Goal: Transaction & Acquisition: Purchase product/service

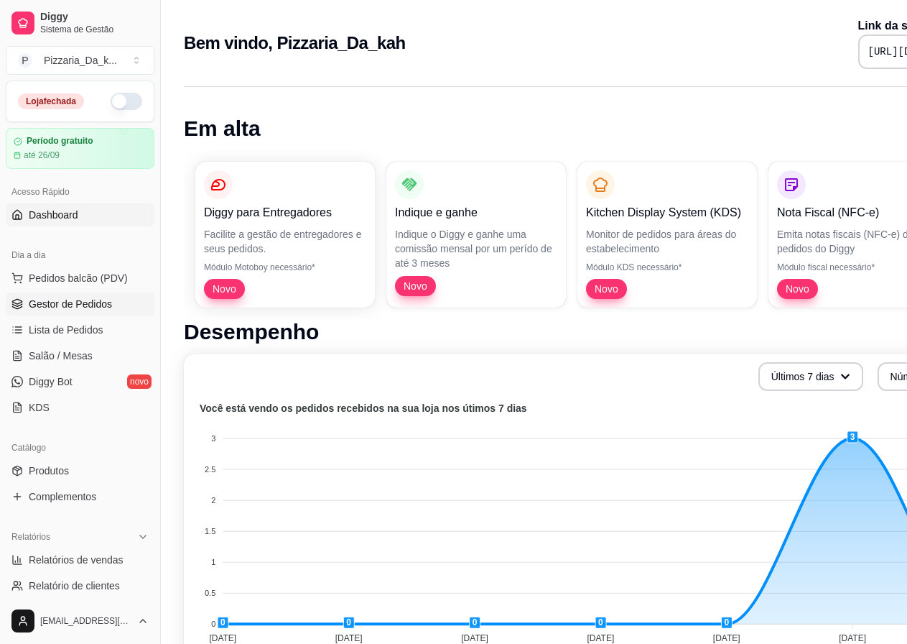
click at [83, 305] on span "Gestor de Pedidos" at bounding box center [70, 304] width 83 height 14
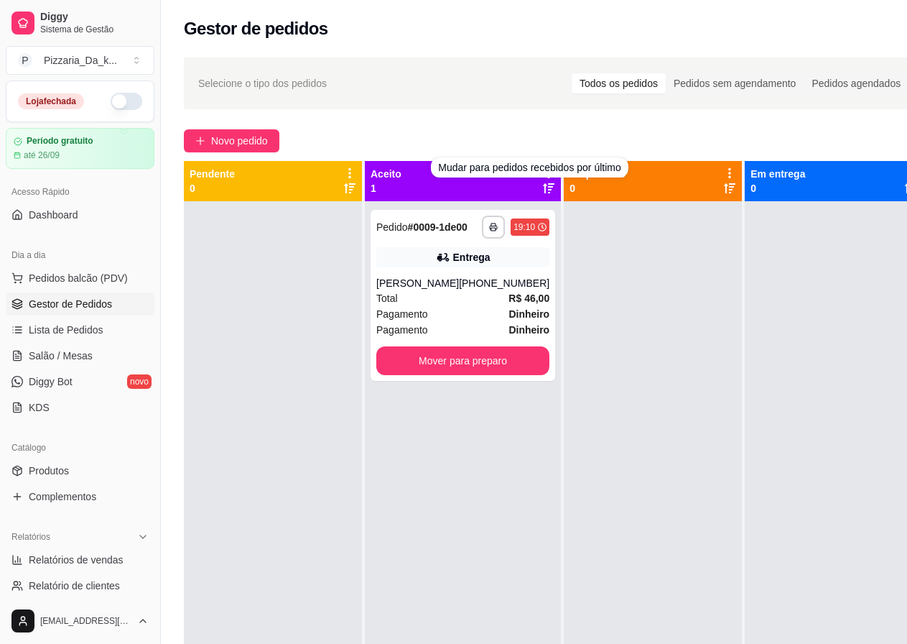
click at [537, 187] on div "Aceito 1" at bounding box center [463, 181] width 196 height 40
click at [542, 170] on icon at bounding box center [548, 173] width 13 height 13
click at [246, 136] on span "Novo pedido" at bounding box center [239, 141] width 57 height 16
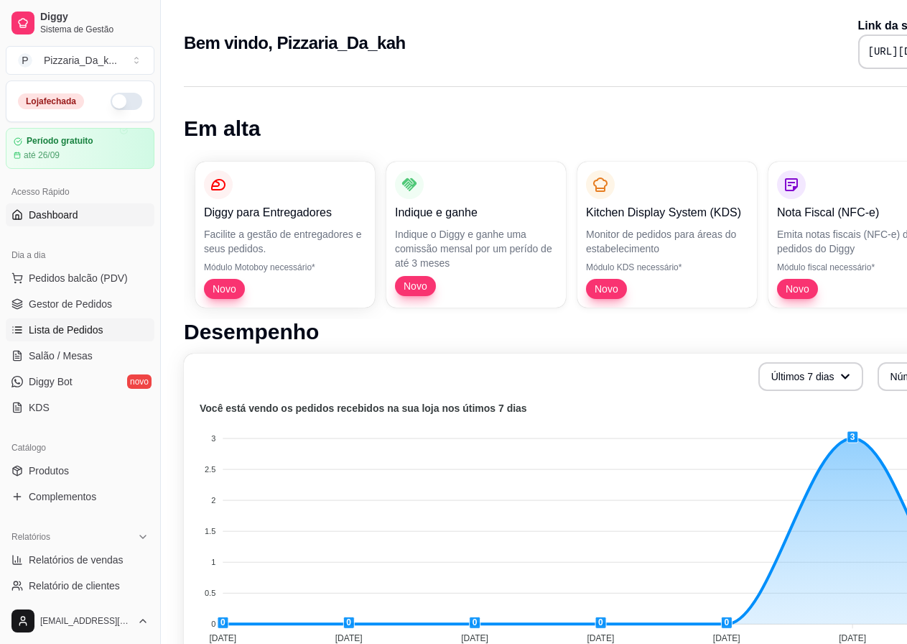
drag, startPoint x: 96, startPoint y: 326, endPoint x: 90, endPoint y: 320, distance: 8.6
click at [95, 325] on span "Lista de Pedidos" at bounding box center [66, 330] width 75 height 14
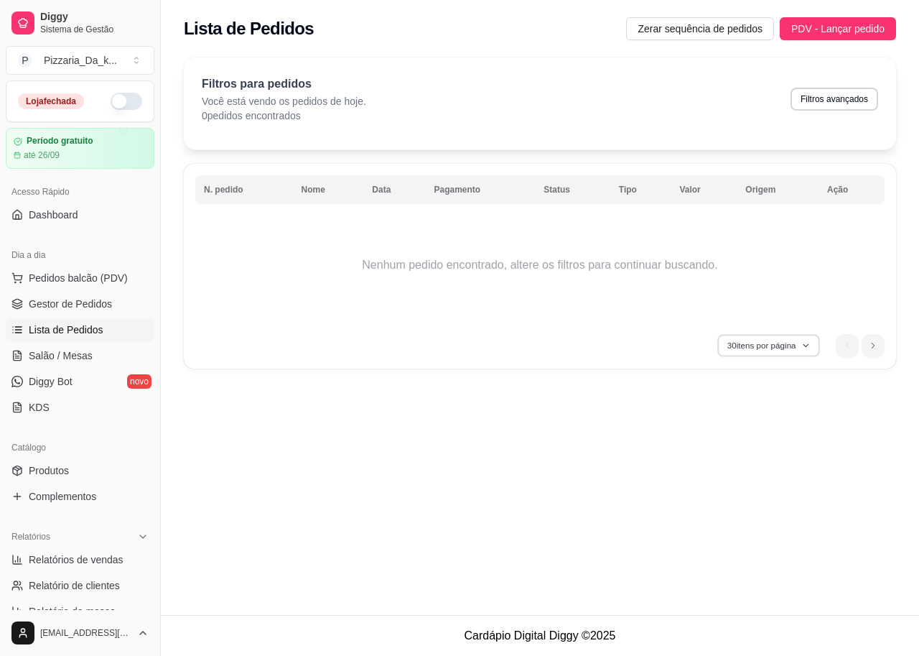
click at [807, 340] on button "30 itens por página" at bounding box center [769, 345] width 102 height 22
click at [650, 407] on div "Lista de Pedidos Zerar sequência de pedidos PDV - Lançar pedido Filtros para pe…" at bounding box center [540, 307] width 759 height 615
click at [325, 190] on th "Nome" at bounding box center [328, 189] width 71 height 29
click at [315, 189] on th "Nome" at bounding box center [328, 189] width 71 height 29
click at [822, 24] on span "PDV - Lançar pedido" at bounding box center [838, 29] width 93 height 16
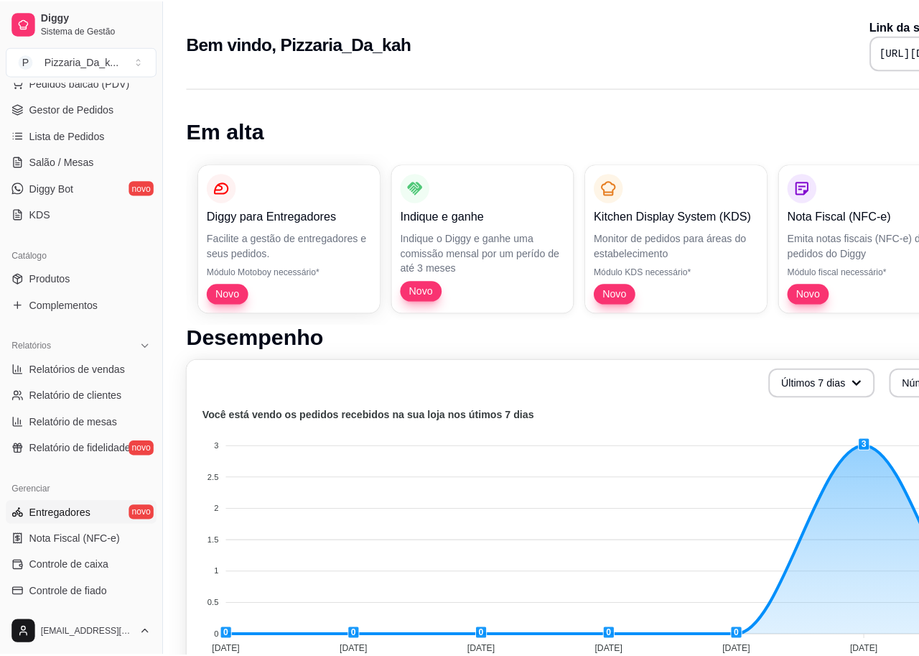
scroll to position [287, 0]
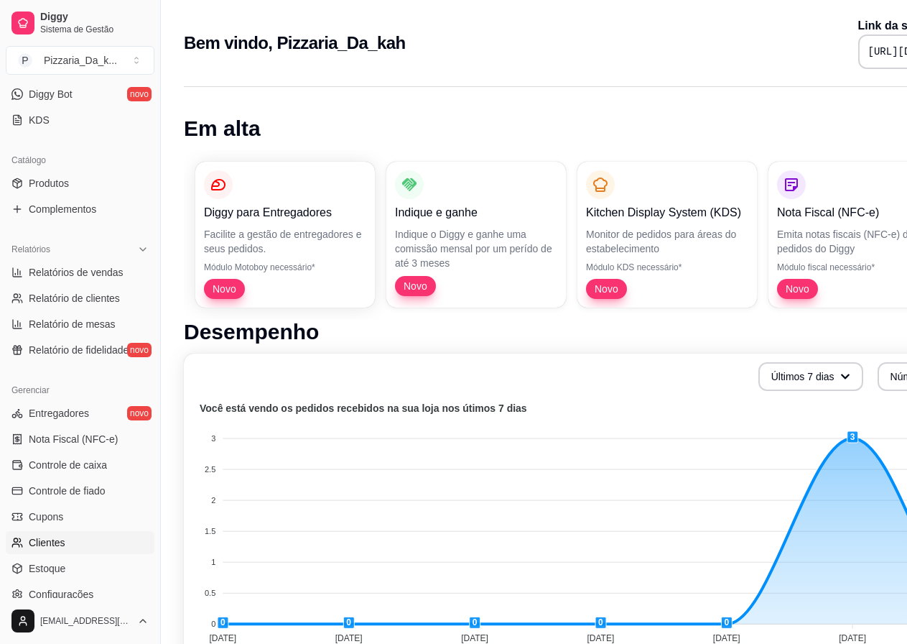
click at [75, 540] on link "Clientes" at bounding box center [80, 542] width 149 height 23
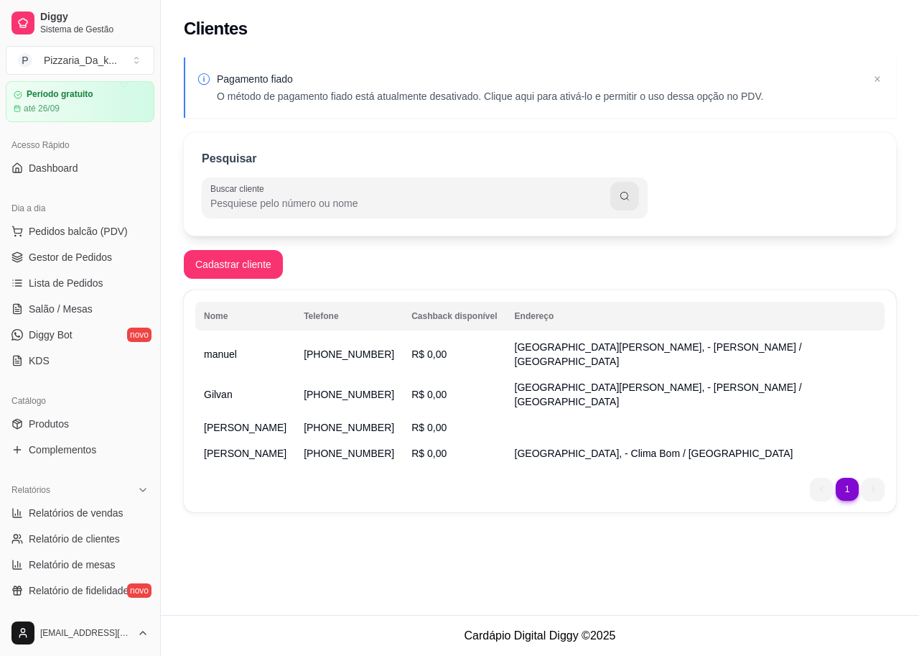
scroll to position [72, 0]
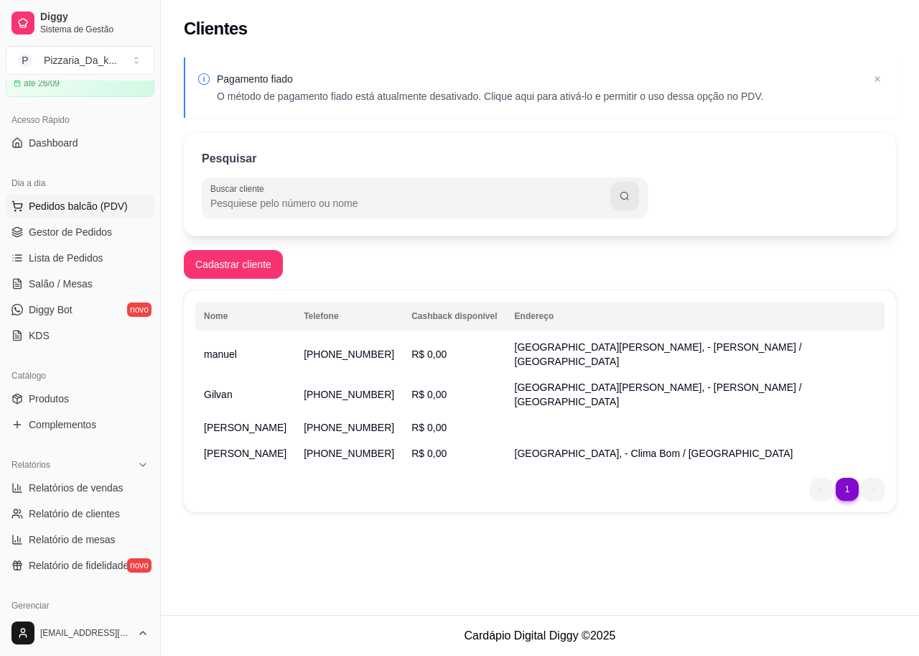
click at [76, 206] on span "Pedidos balcão (PDV)" at bounding box center [78, 206] width 99 height 14
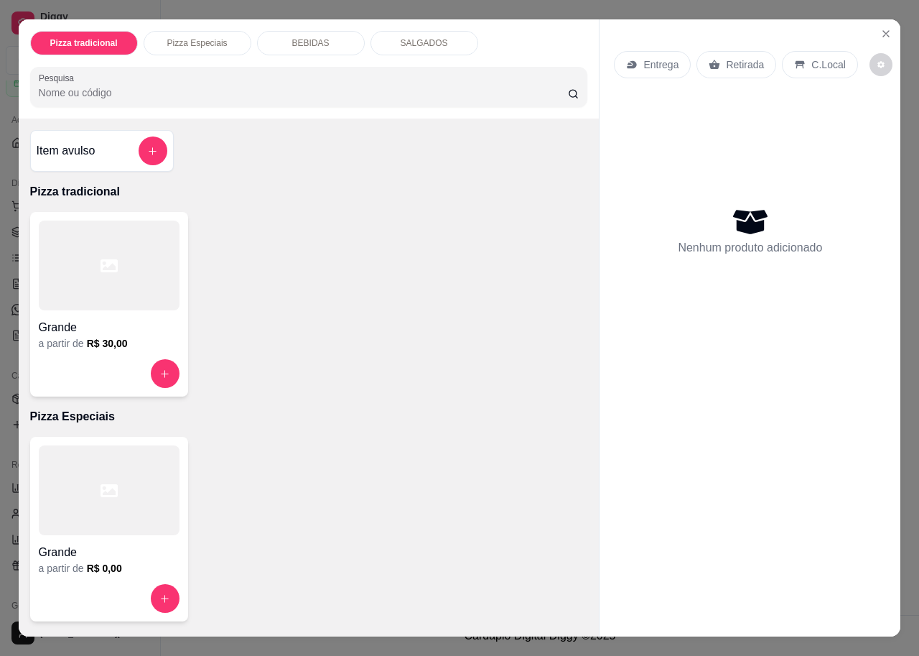
click at [422, 37] on p "SALGADOS" at bounding box center [424, 42] width 47 height 11
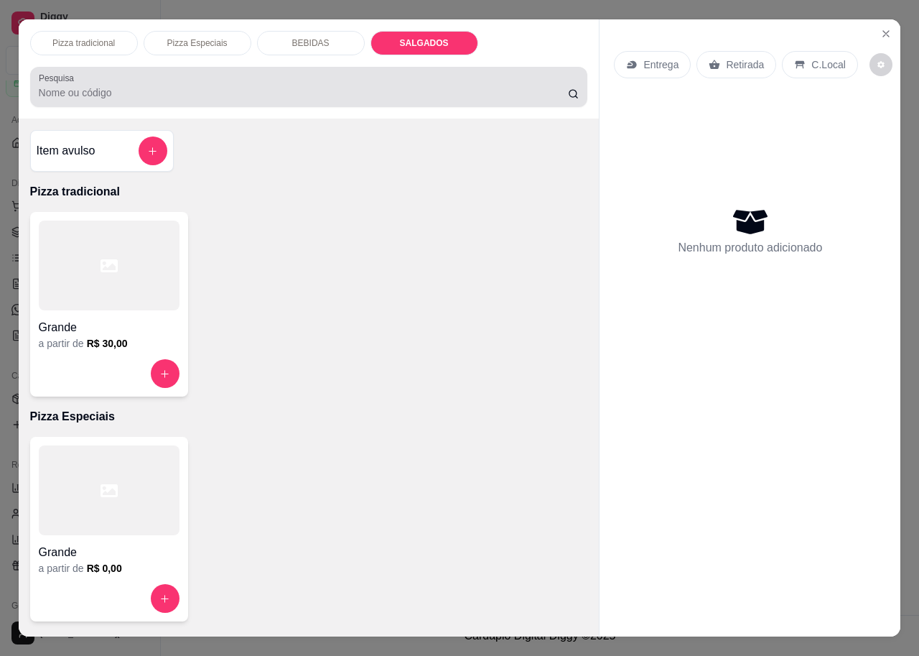
scroll to position [481, 0]
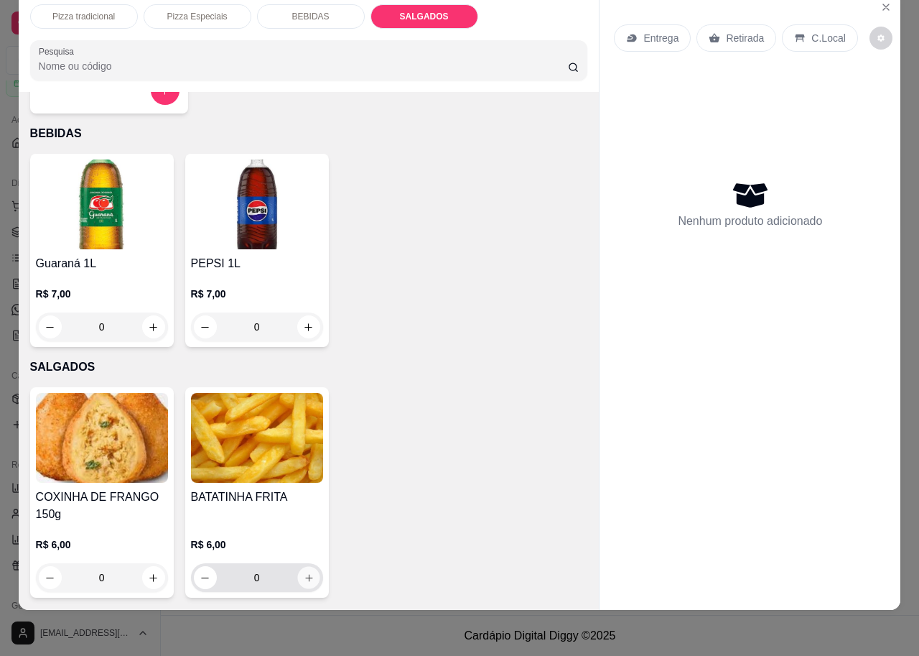
click at [305, 572] on icon "increase-product-quantity" at bounding box center [308, 577] width 11 height 11
type input "1"
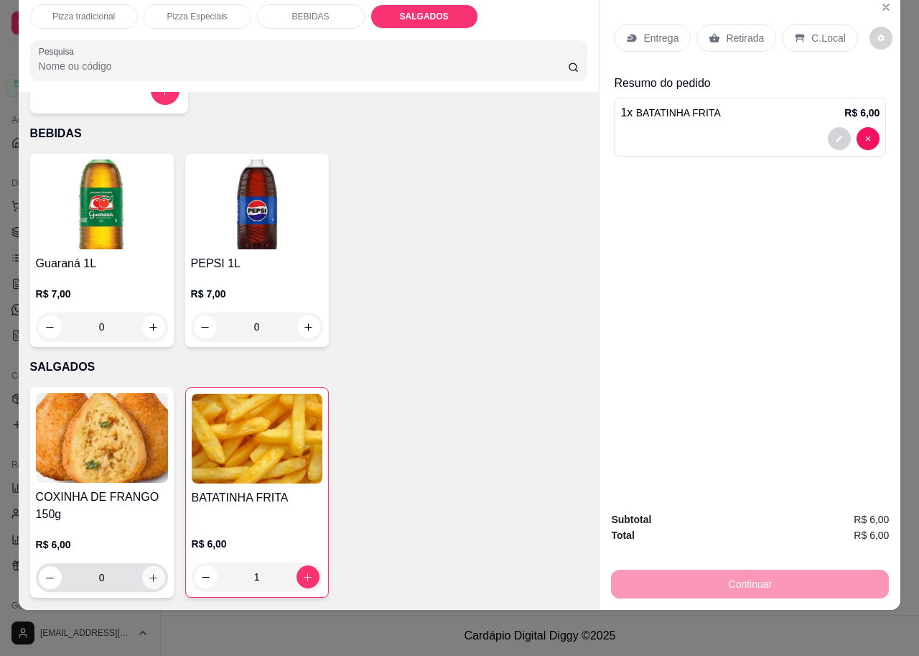
click at [148, 572] on icon "increase-product-quantity" at bounding box center [153, 577] width 11 height 11
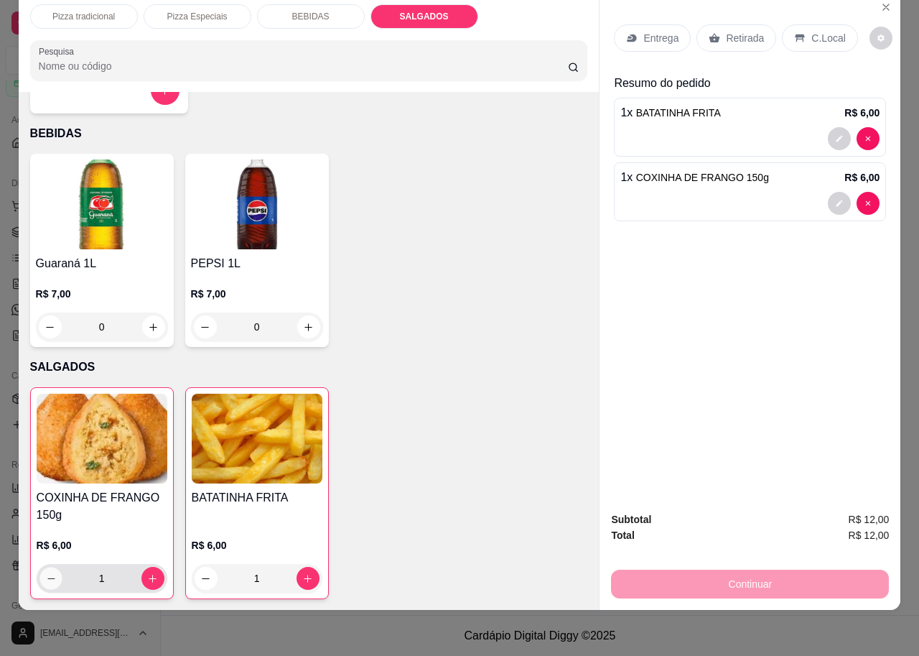
click at [46, 573] on icon "decrease-product-quantity" at bounding box center [50, 578] width 11 height 11
type input "0"
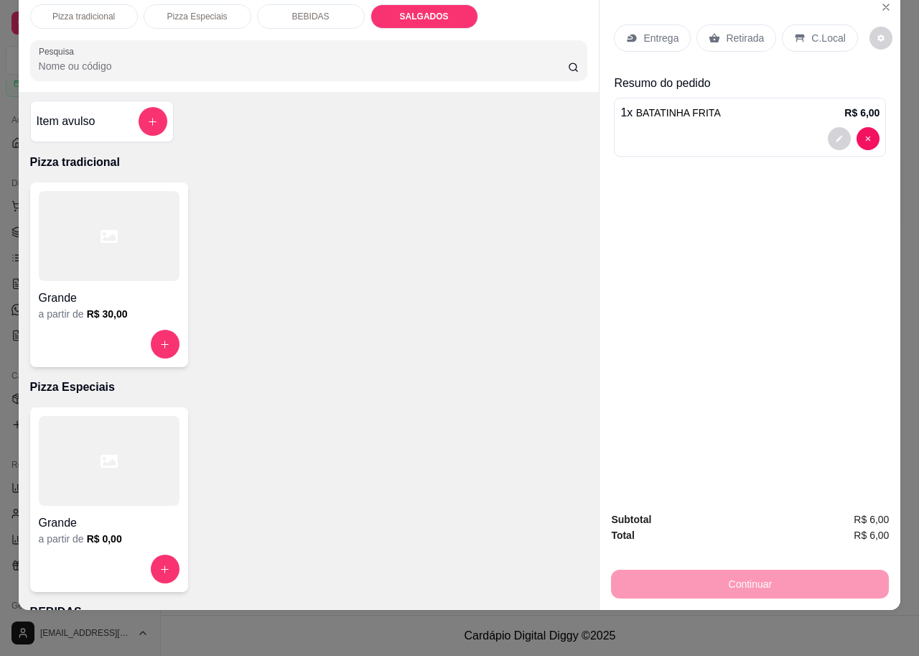
scroll to position [0, 0]
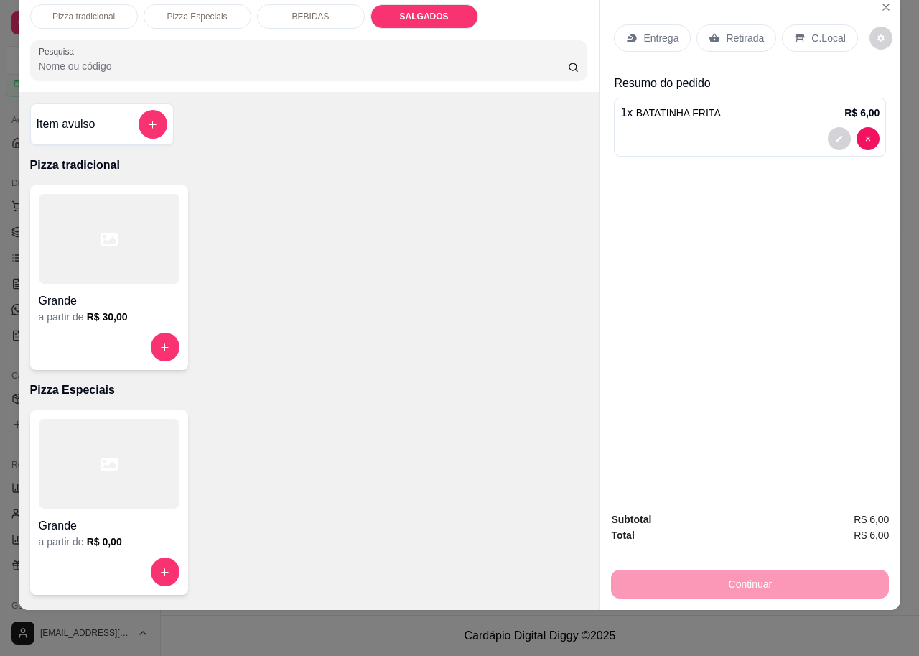
click at [129, 256] on div at bounding box center [109, 239] width 141 height 90
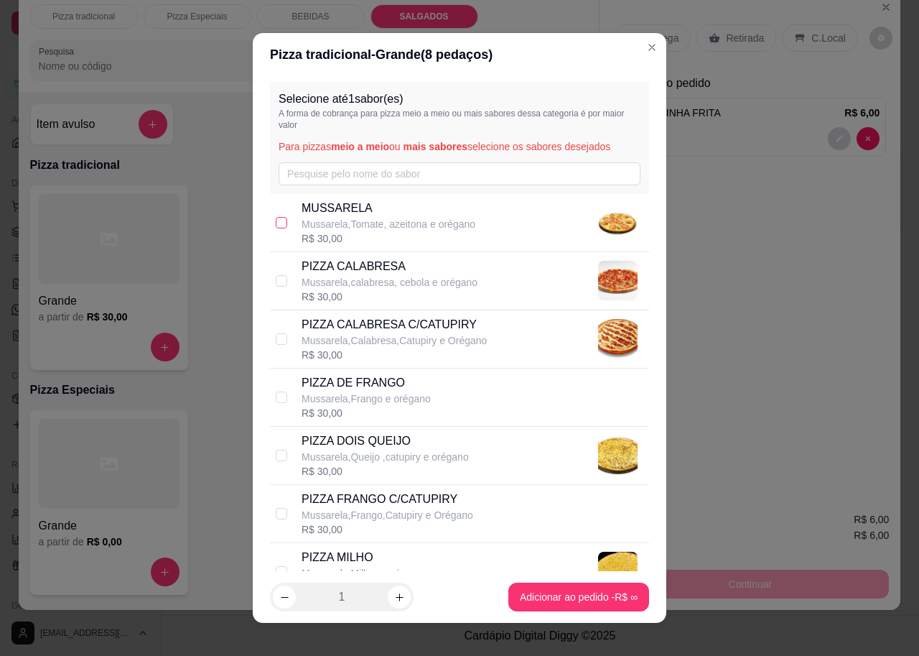
click at [276, 228] on input "checkbox" at bounding box center [281, 222] width 11 height 11
checkbox input "true"
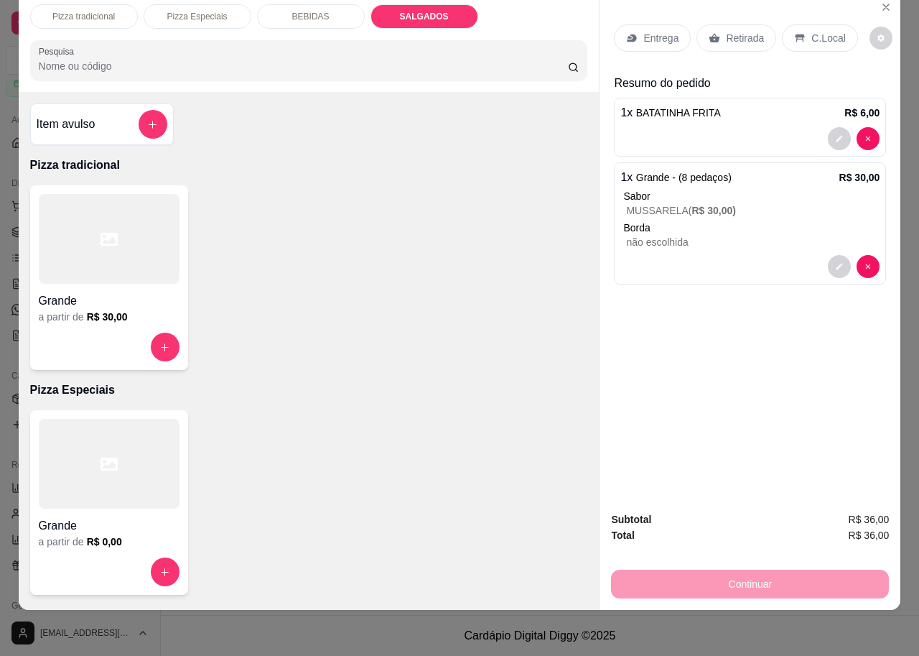
click at [311, 11] on p "BEBIDAS" at bounding box center [310, 16] width 37 height 11
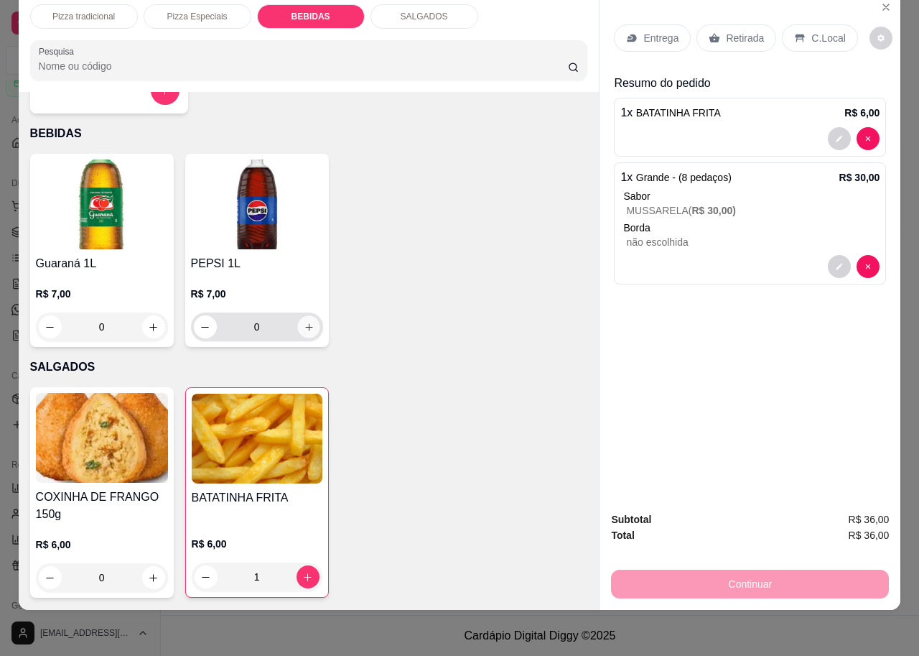
click at [303, 316] on button "increase-product-quantity" at bounding box center [308, 327] width 22 height 22
type input "1"
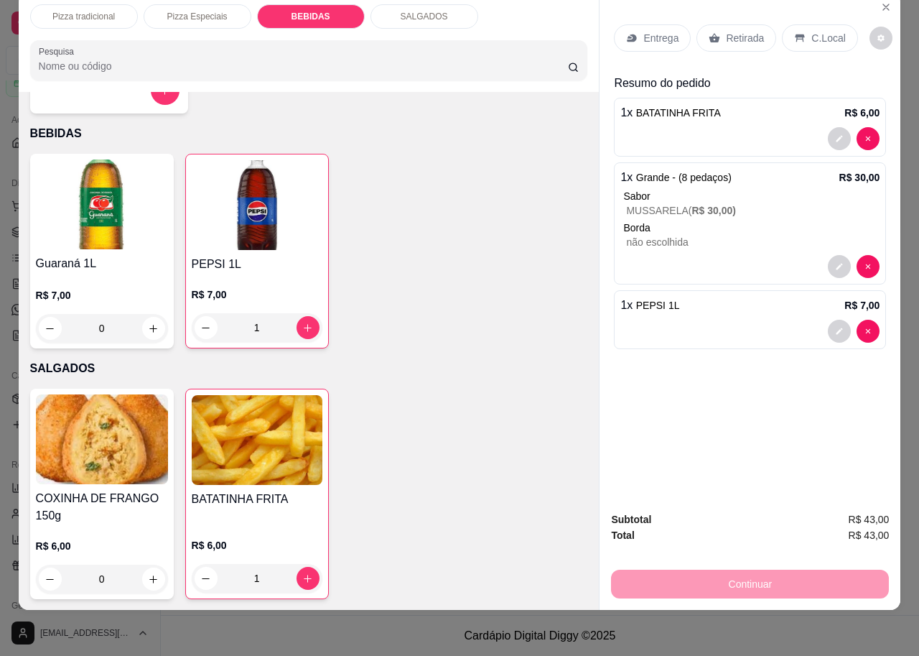
click at [700, 570] on div "Continuar" at bounding box center [750, 582] width 278 height 32
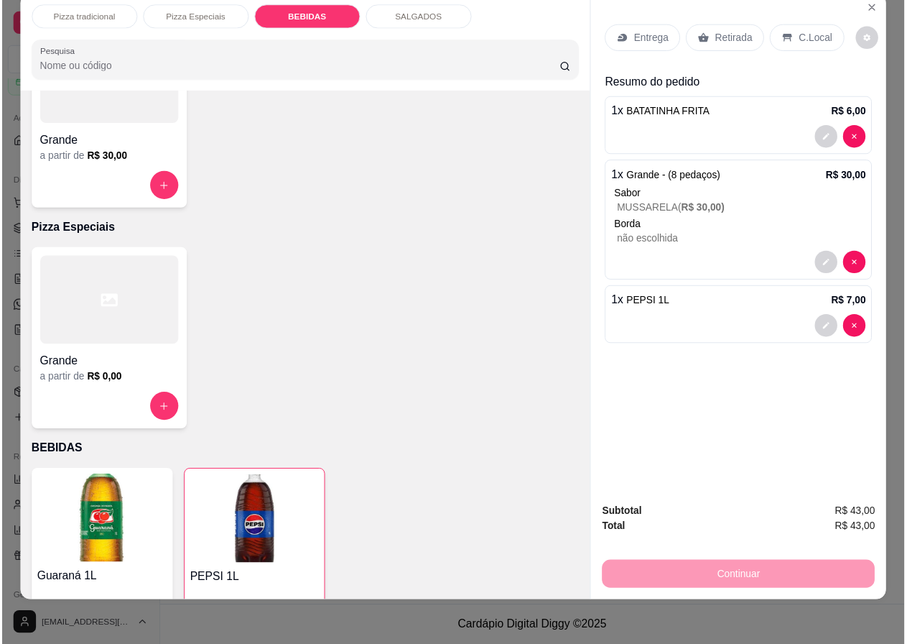
scroll to position [50, 0]
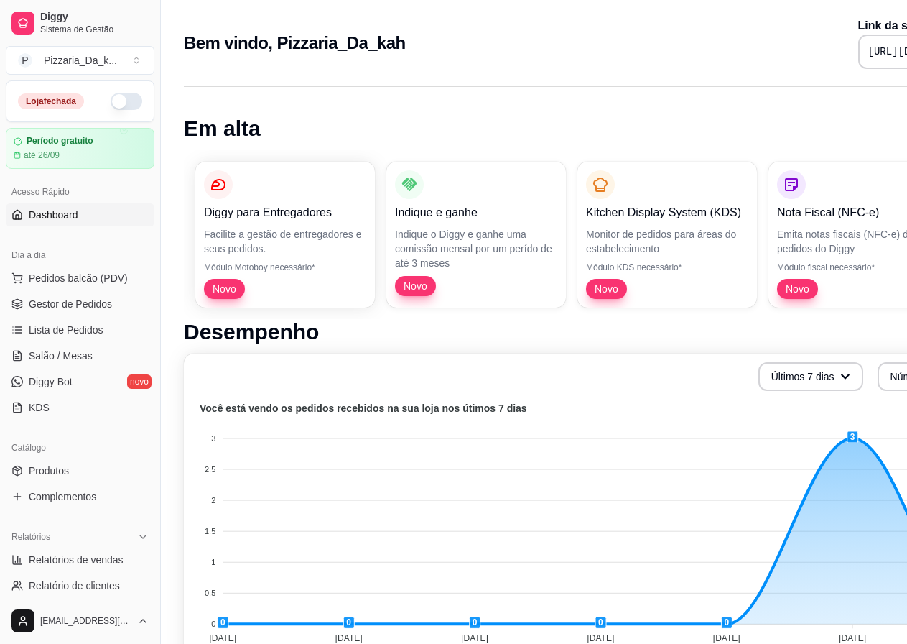
click at [124, 100] on button "button" at bounding box center [127, 101] width 32 height 17
click at [126, 272] on button "Pedidos balcão (PDV)" at bounding box center [80, 277] width 149 height 23
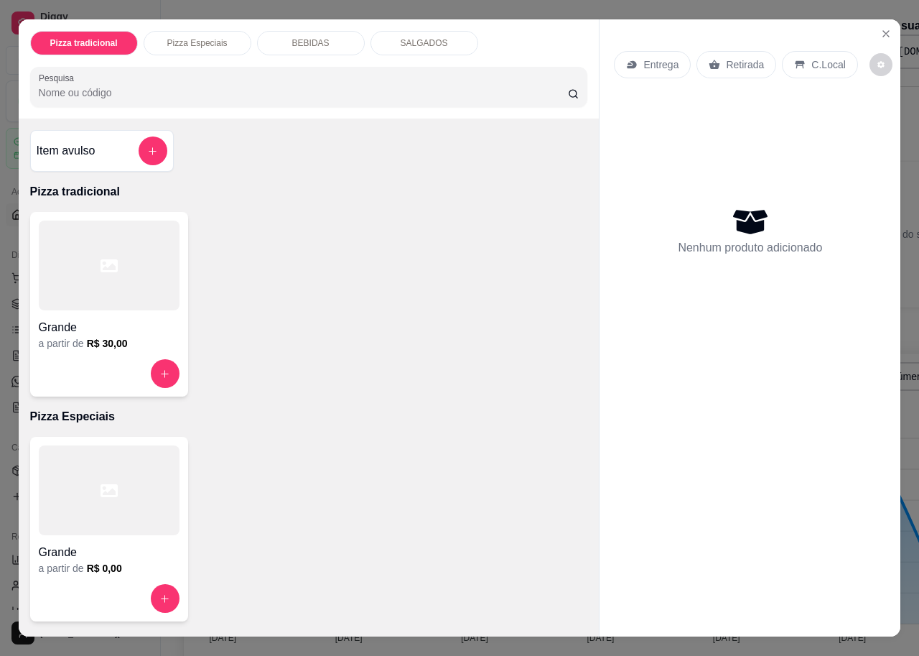
click at [666, 57] on p "Entrega" at bounding box center [661, 64] width 35 height 14
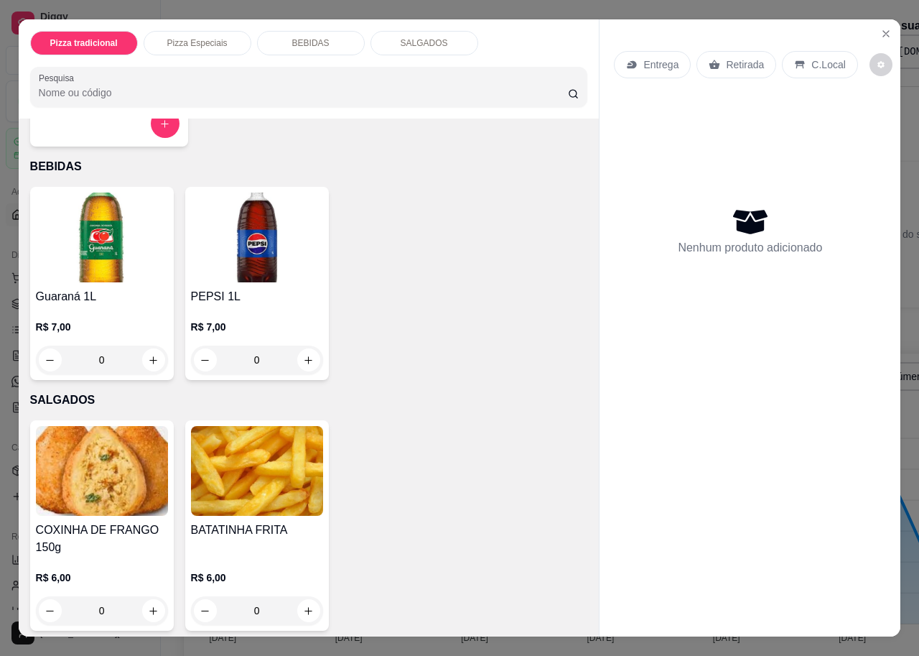
scroll to position [481, 0]
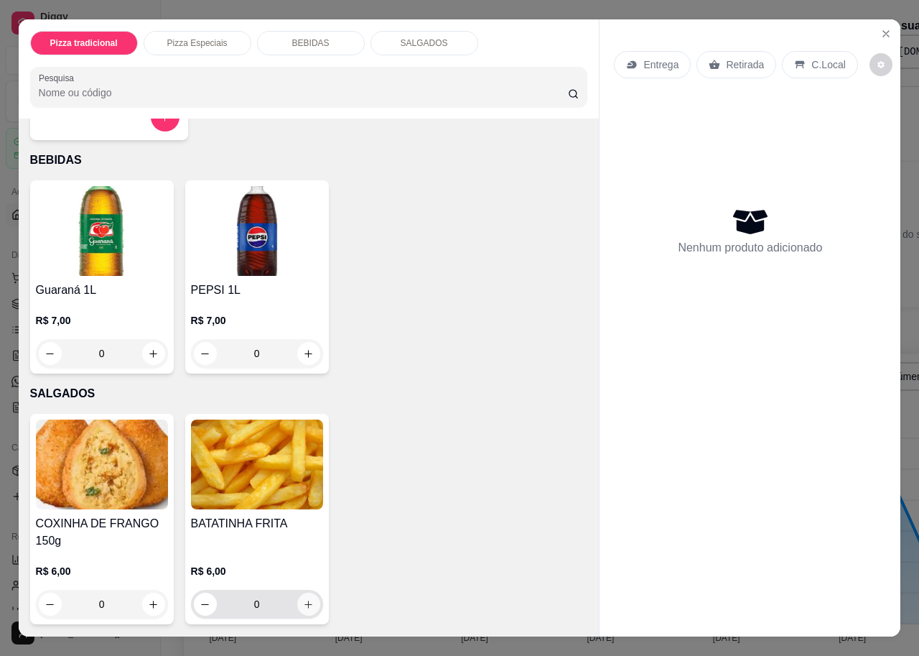
click at [303, 599] on icon "increase-product-quantity" at bounding box center [308, 604] width 11 height 11
type input "1"
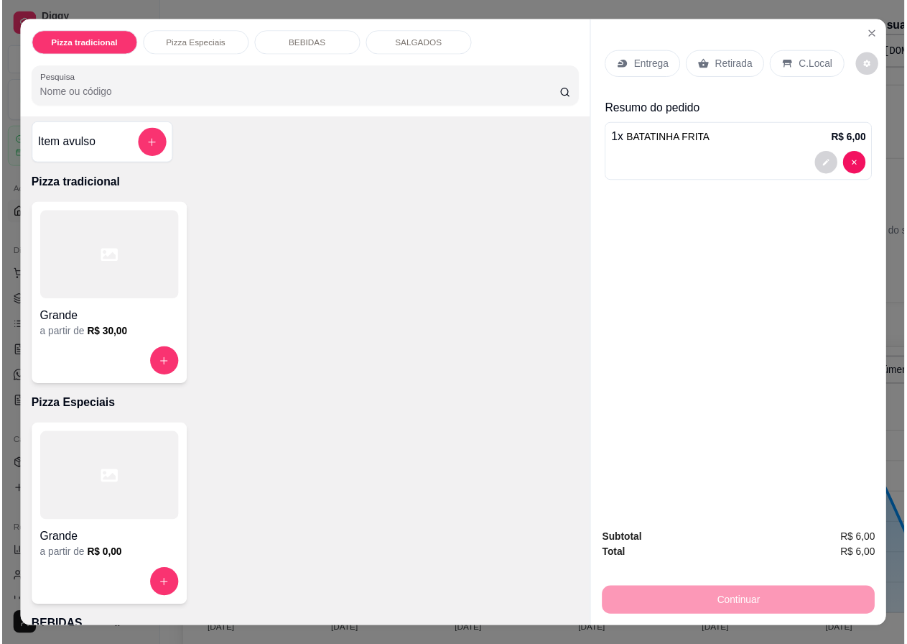
scroll to position [0, 0]
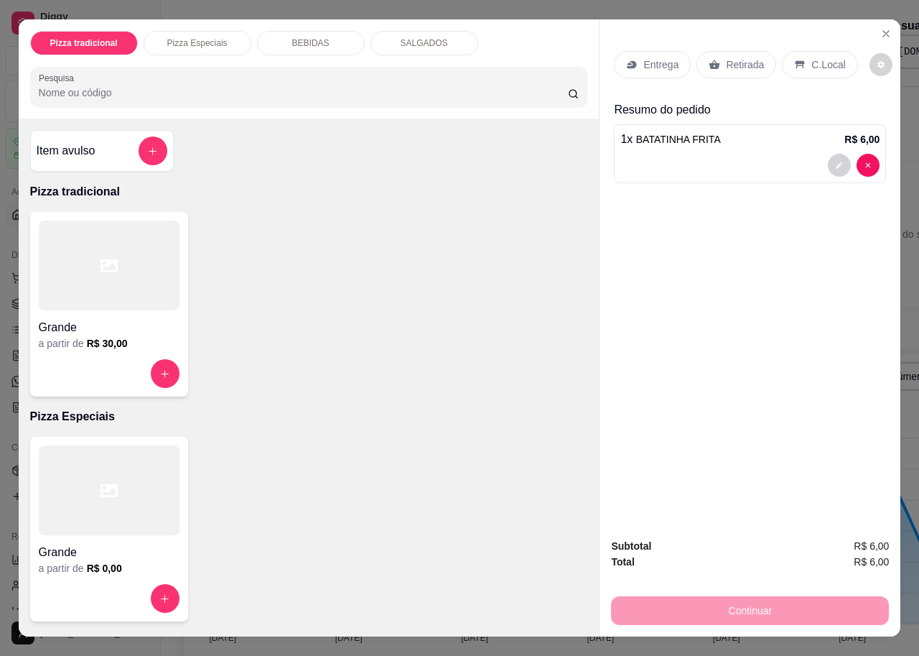
click at [60, 304] on div at bounding box center [109, 266] width 141 height 90
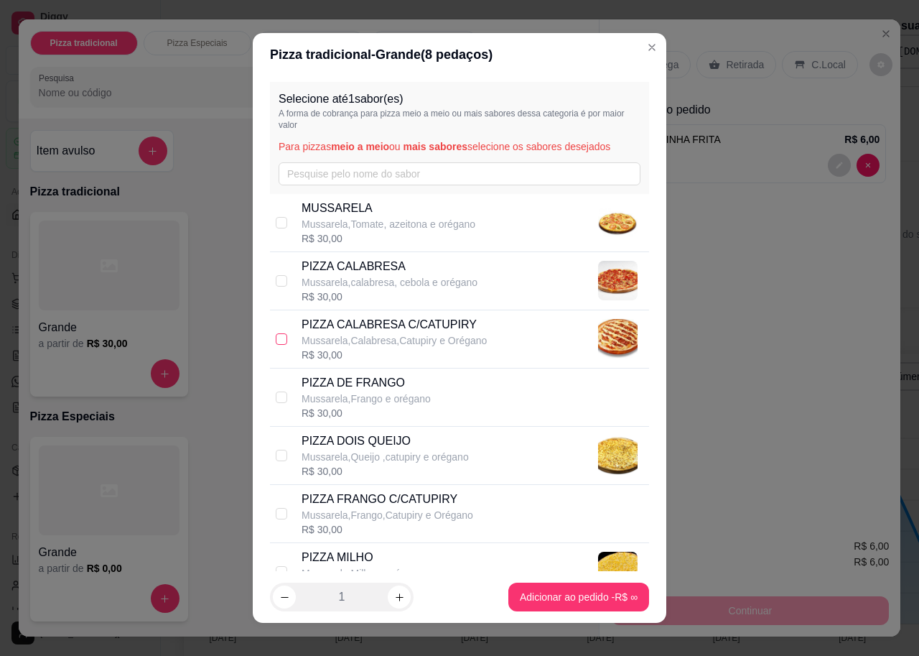
click at [276, 339] on input "checkbox" at bounding box center [281, 338] width 11 height 11
checkbox input "true"
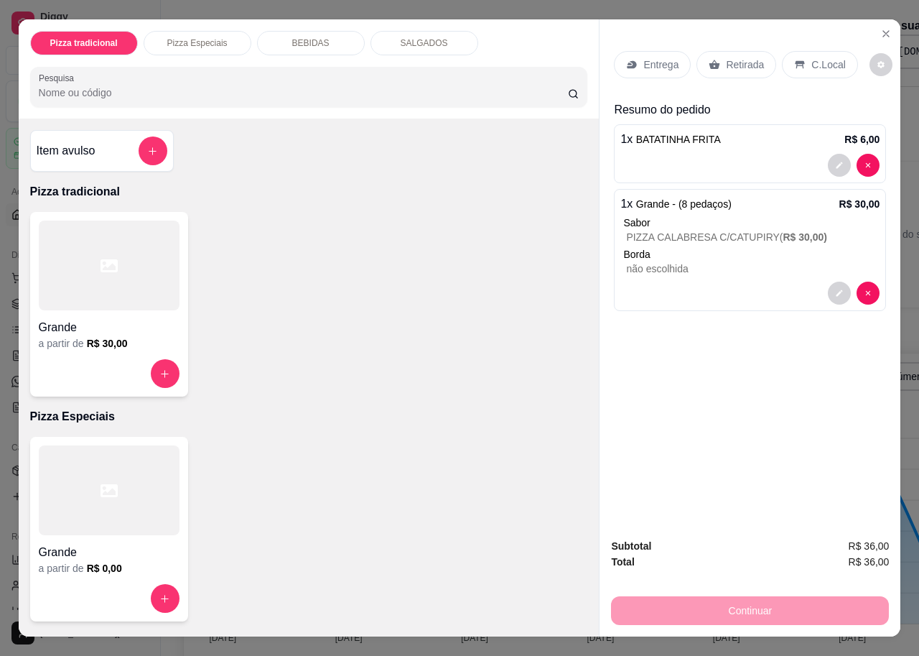
click at [644, 58] on p "Entrega" at bounding box center [661, 64] width 35 height 14
